Goal: Task Accomplishment & Management: Manage account settings

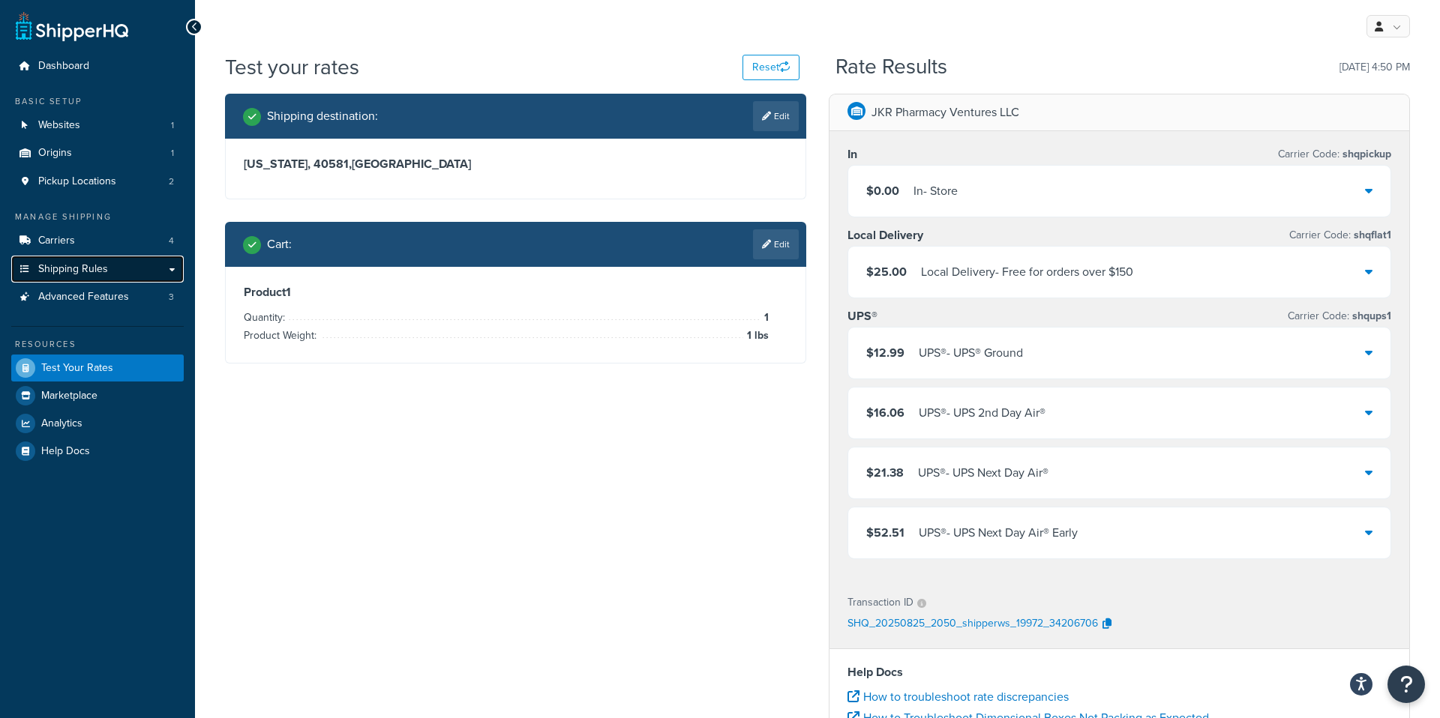
click at [91, 270] on span "Shipping Rules" at bounding box center [73, 269] width 70 height 13
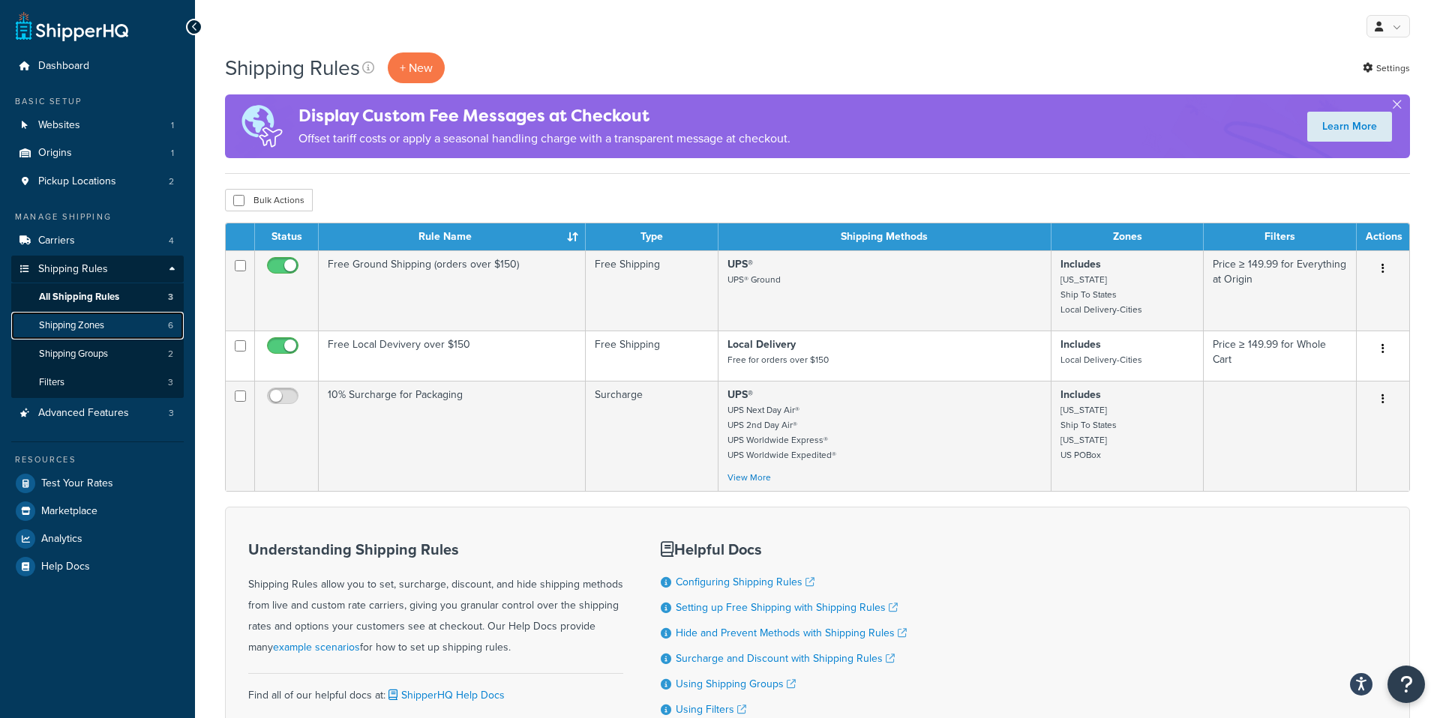
click at [87, 316] on link "Shipping Zones 6" at bounding box center [97, 326] width 172 height 28
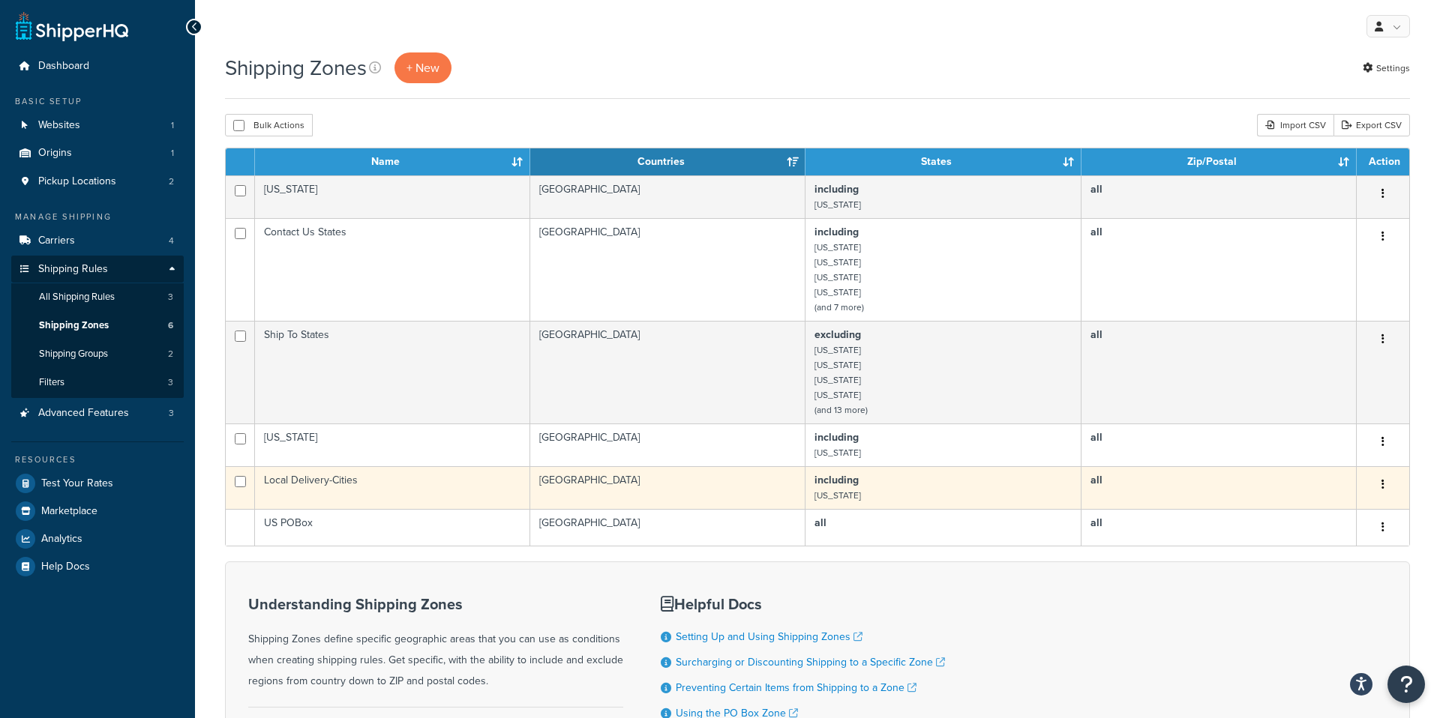
click at [394, 478] on td "Local Delivery-Cities" at bounding box center [392, 487] width 275 height 43
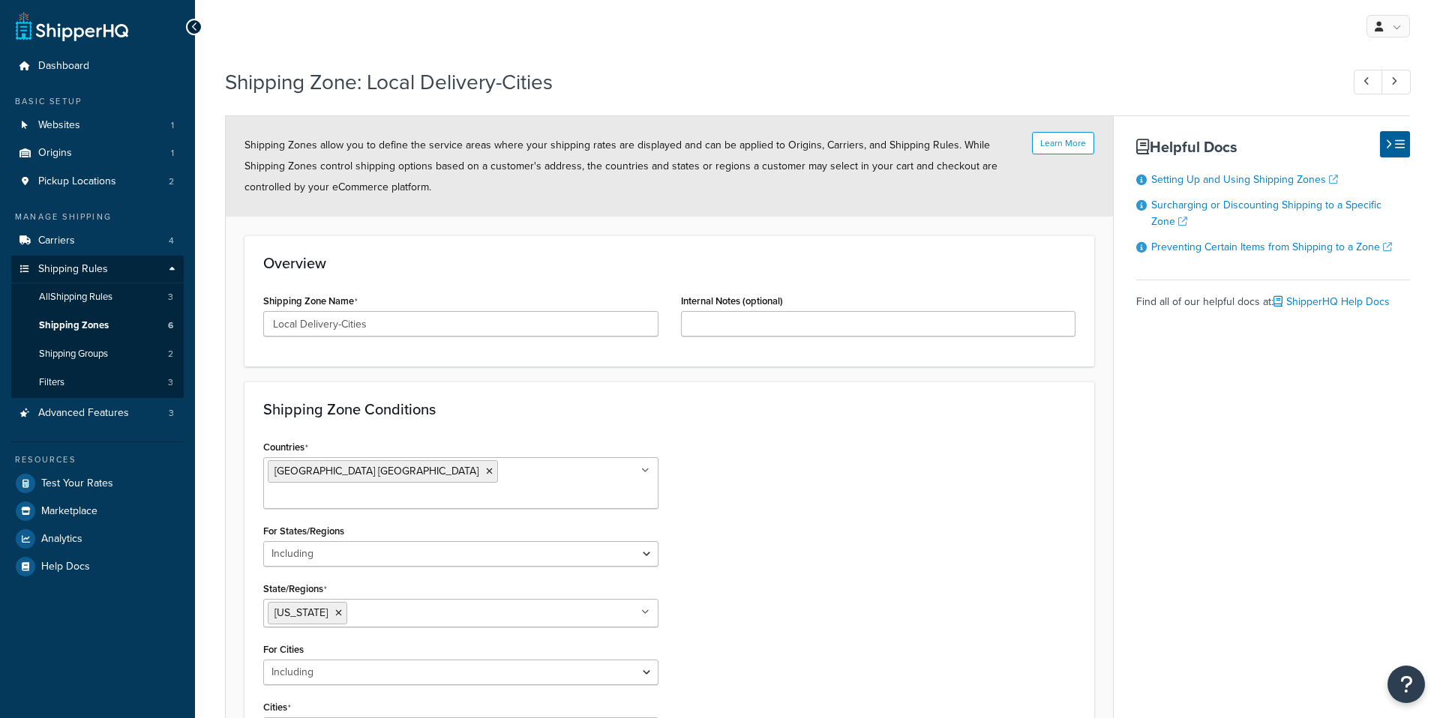
select select "including"
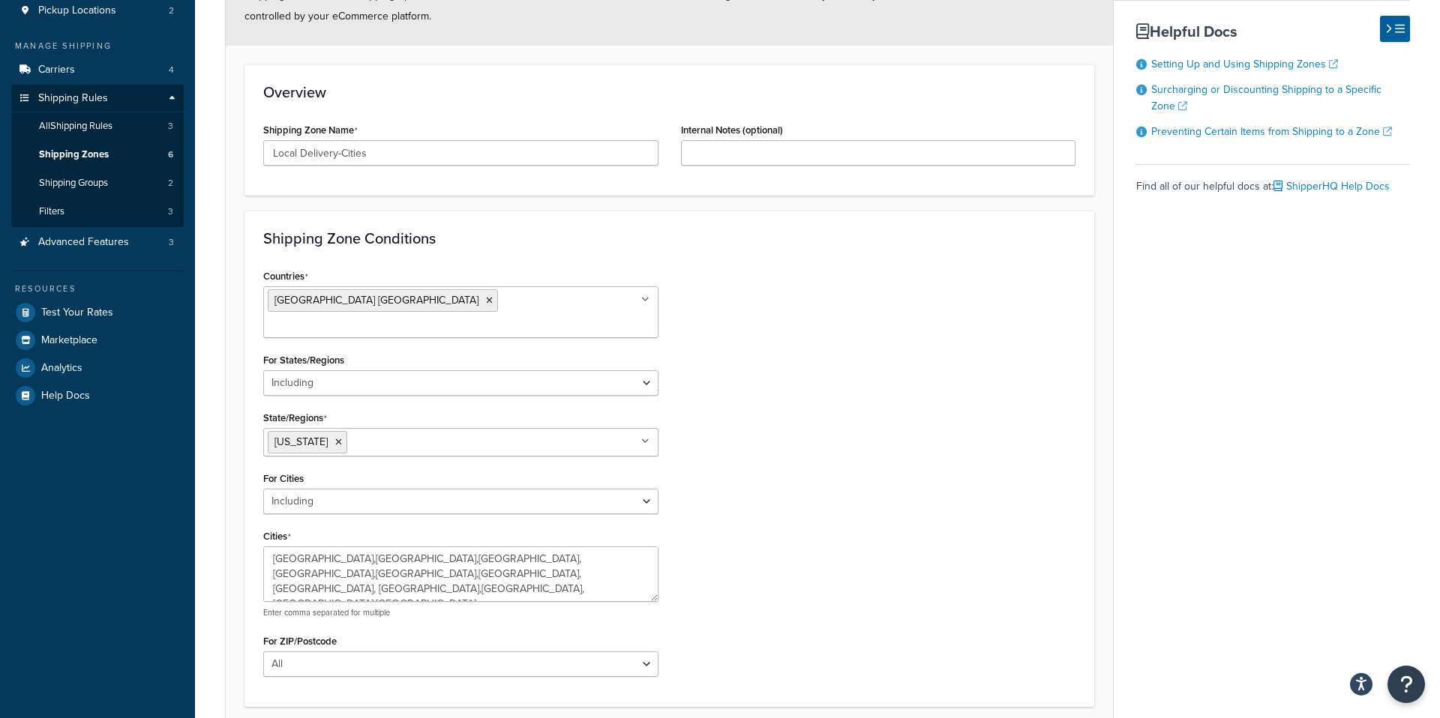
scroll to position [273, 0]
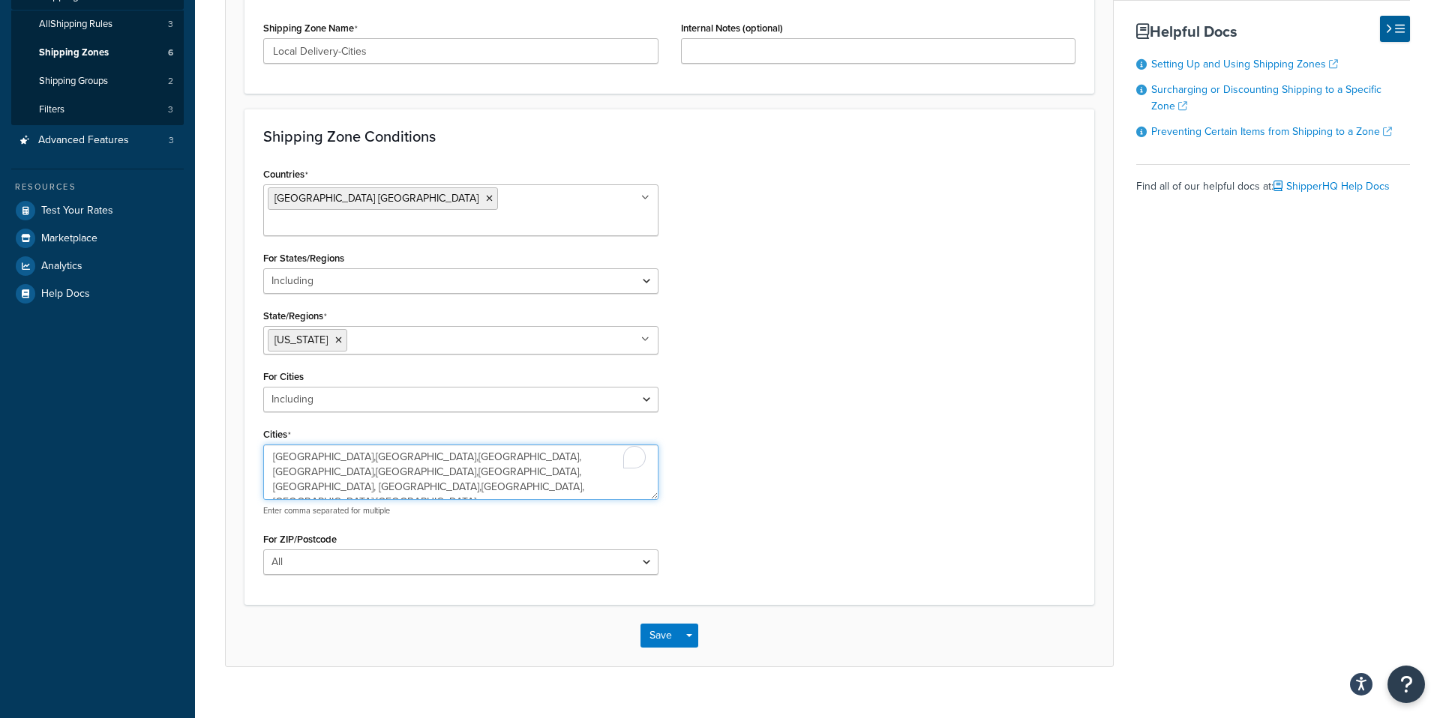
drag, startPoint x: 269, startPoint y: 433, endPoint x: 553, endPoint y: 468, distance: 285.5
click at [553, 468] on textarea "[GEOGRAPHIC_DATA],[GEOGRAPHIC_DATA],[GEOGRAPHIC_DATA],[GEOGRAPHIC_DATA],[GEOGRA…" at bounding box center [460, 472] width 395 height 55
